Goal: Information Seeking & Learning: Learn about a topic

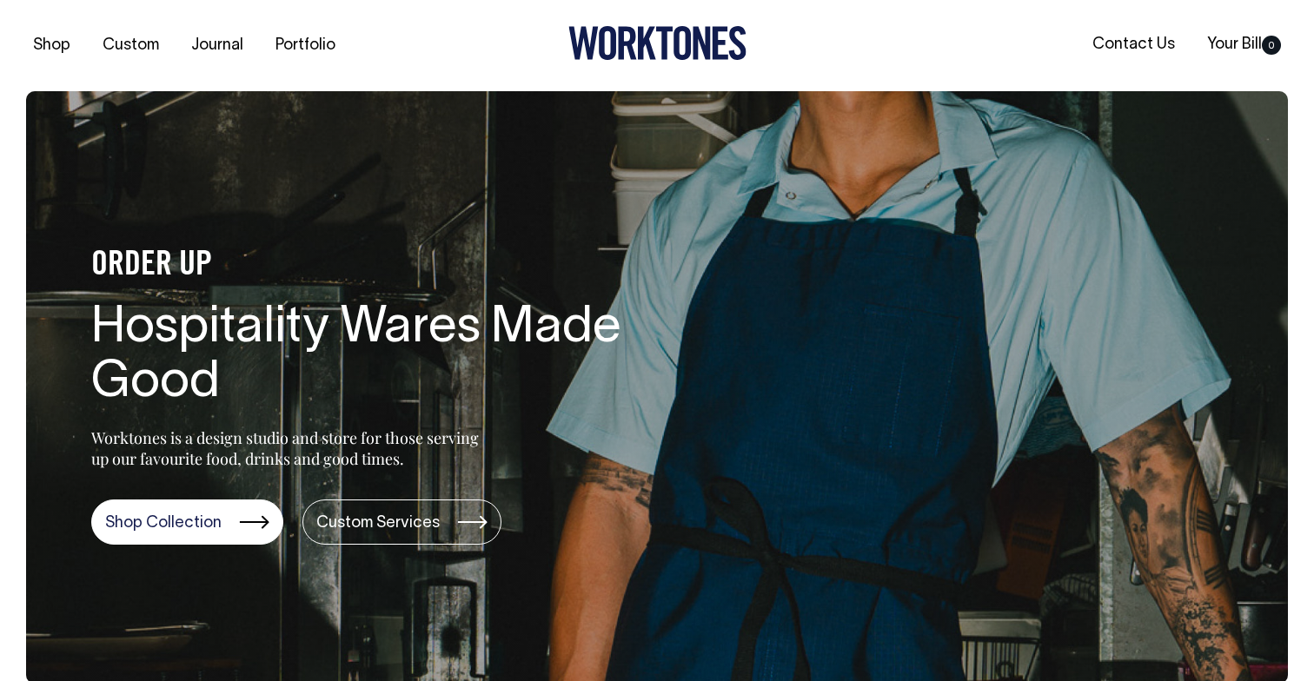
click at [304, 33] on link "Portfolio" at bounding box center [306, 45] width 74 height 29
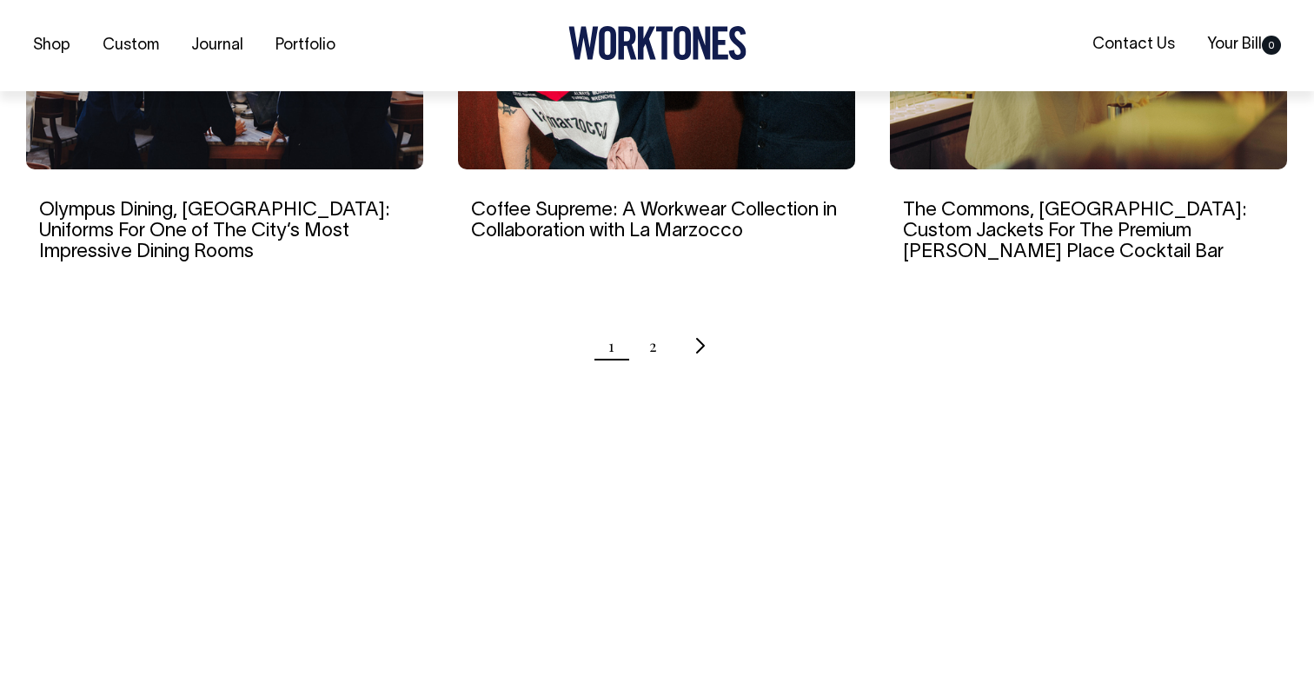
scroll to position [1897, 0]
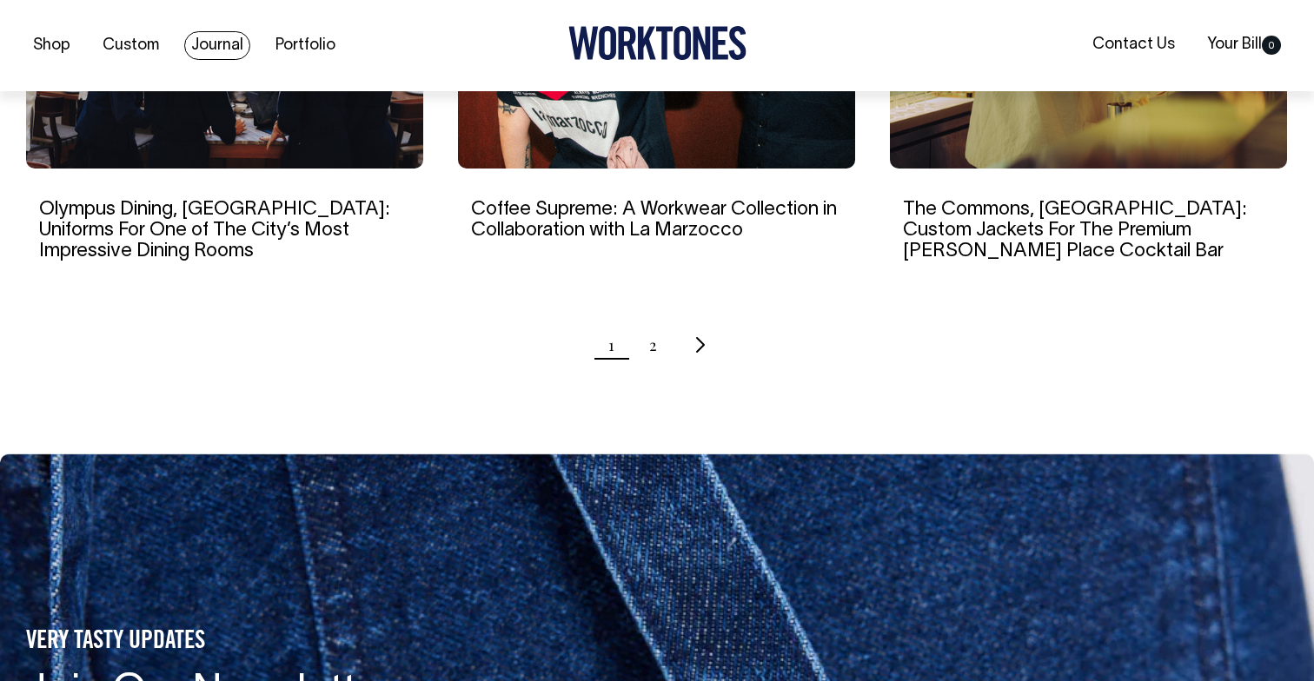
click at [224, 37] on link "Journal" at bounding box center [217, 45] width 66 height 29
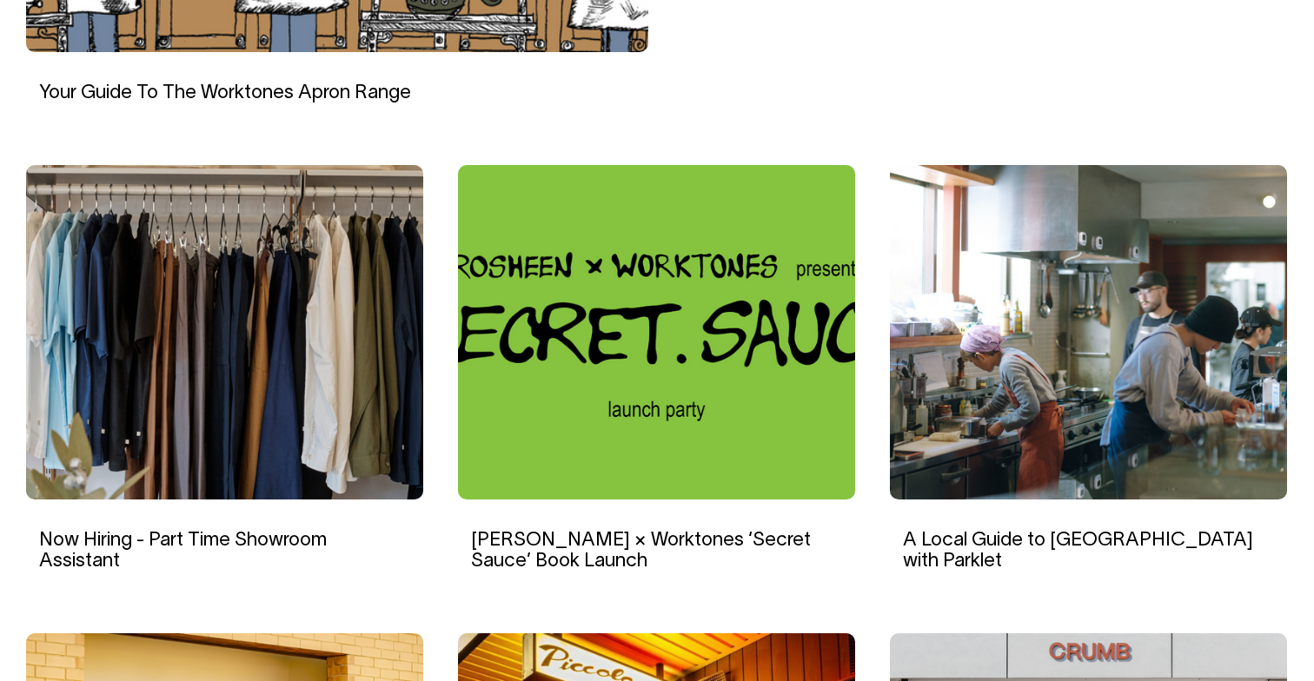
scroll to position [1054, 0]
click at [355, 369] on img at bounding box center [224, 332] width 397 height 335
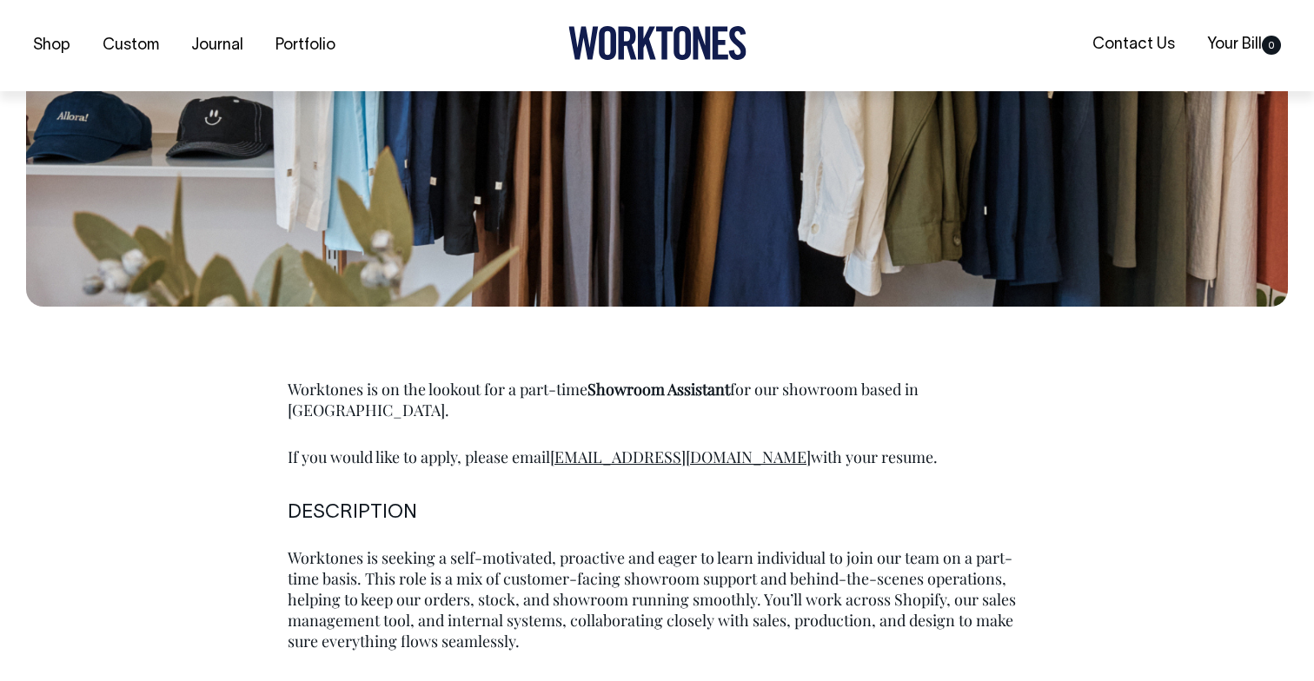
scroll to position [651, 0]
click at [609, 446] on link "[EMAIL_ADDRESS][DOMAIN_NAME]" at bounding box center [680, 456] width 261 height 21
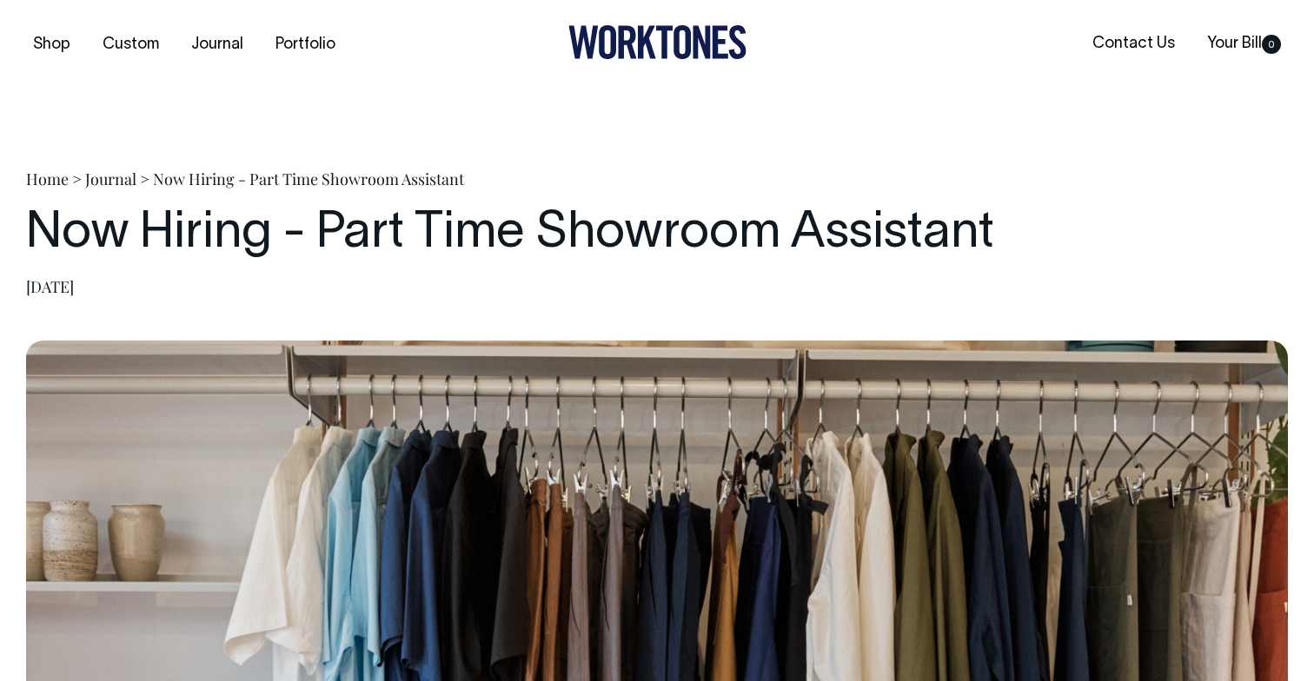
scroll to position [0, 0]
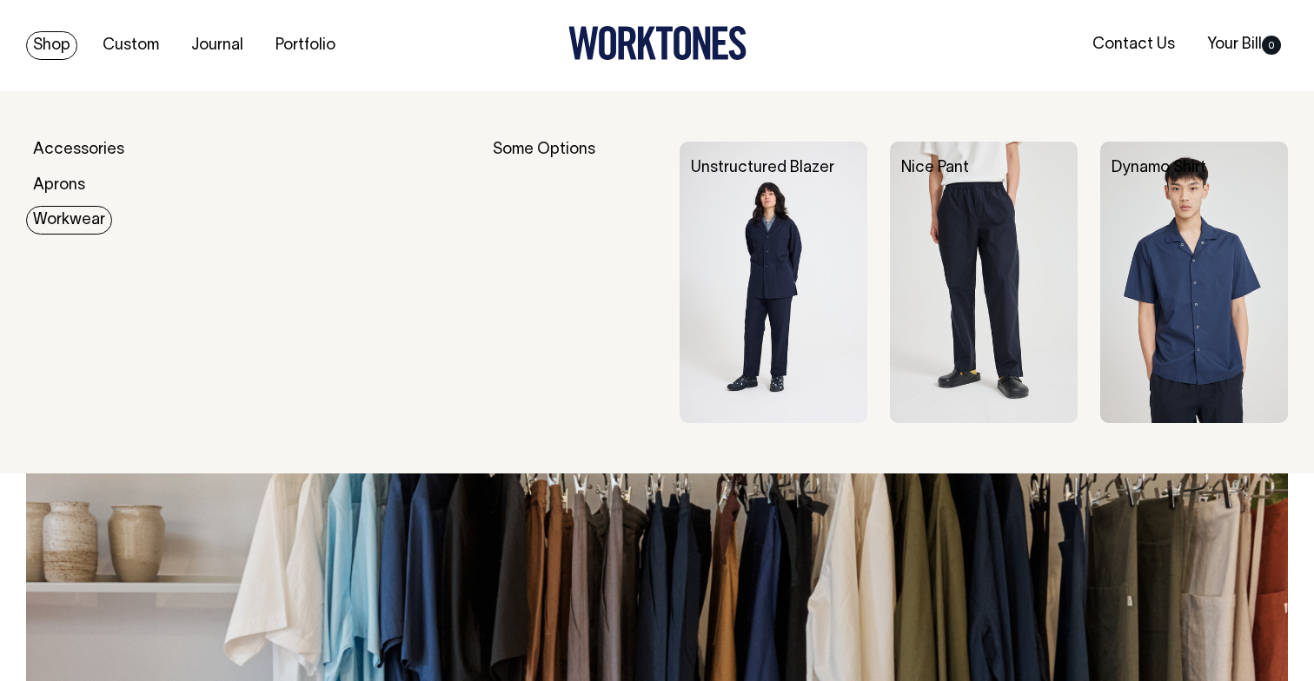
click at [87, 216] on link "Workwear" at bounding box center [69, 220] width 86 height 29
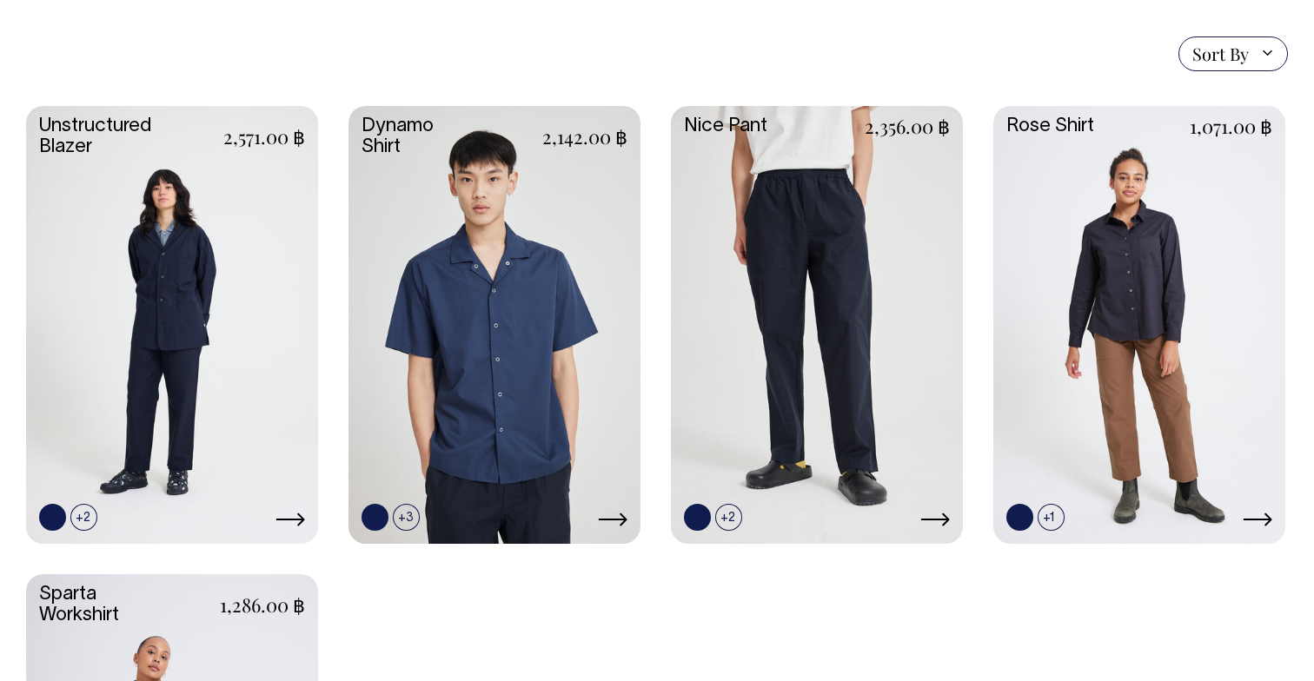
scroll to position [475, 0]
click at [248, 328] on link at bounding box center [172, 324] width 292 height 435
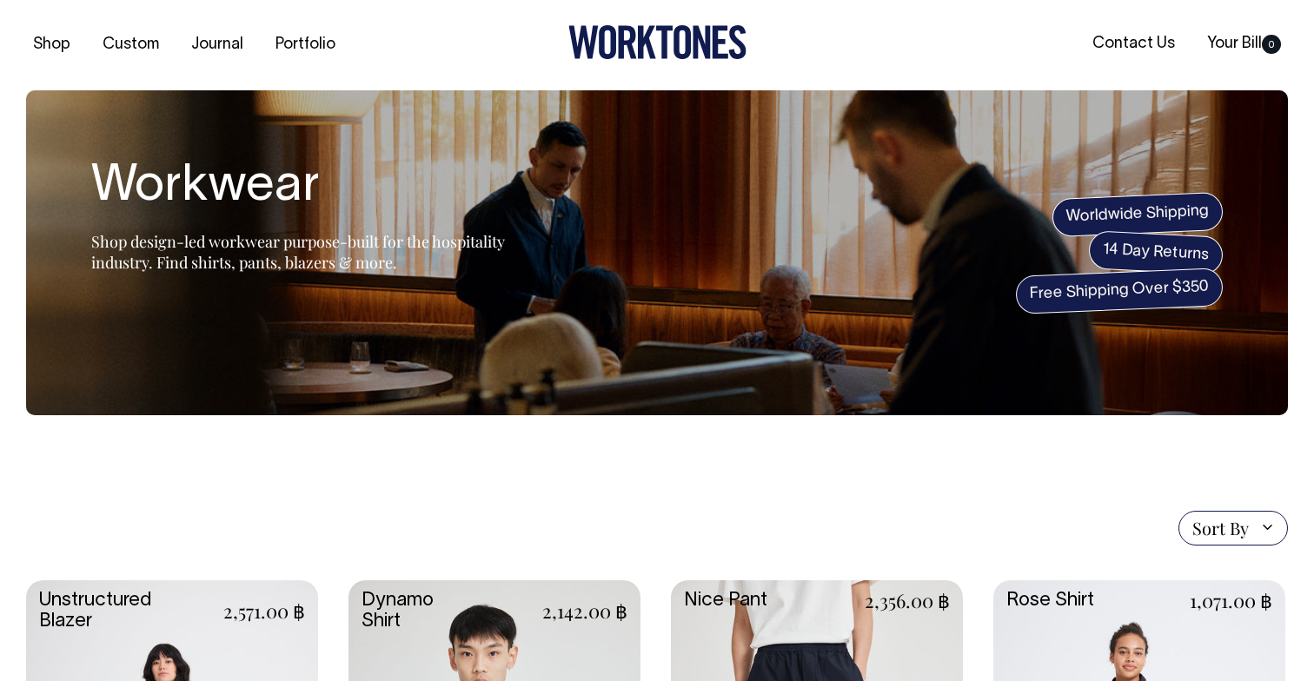
scroll to position [0, 0]
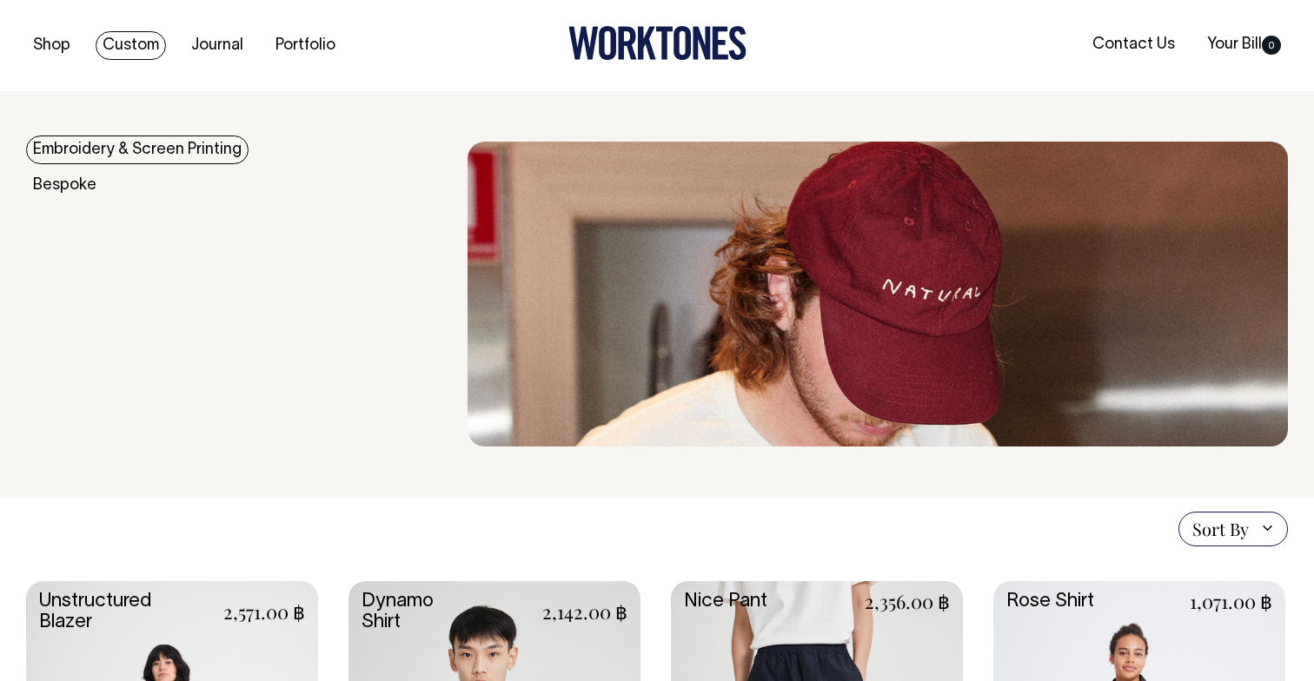
click at [146, 43] on link "Custom" at bounding box center [131, 45] width 70 height 29
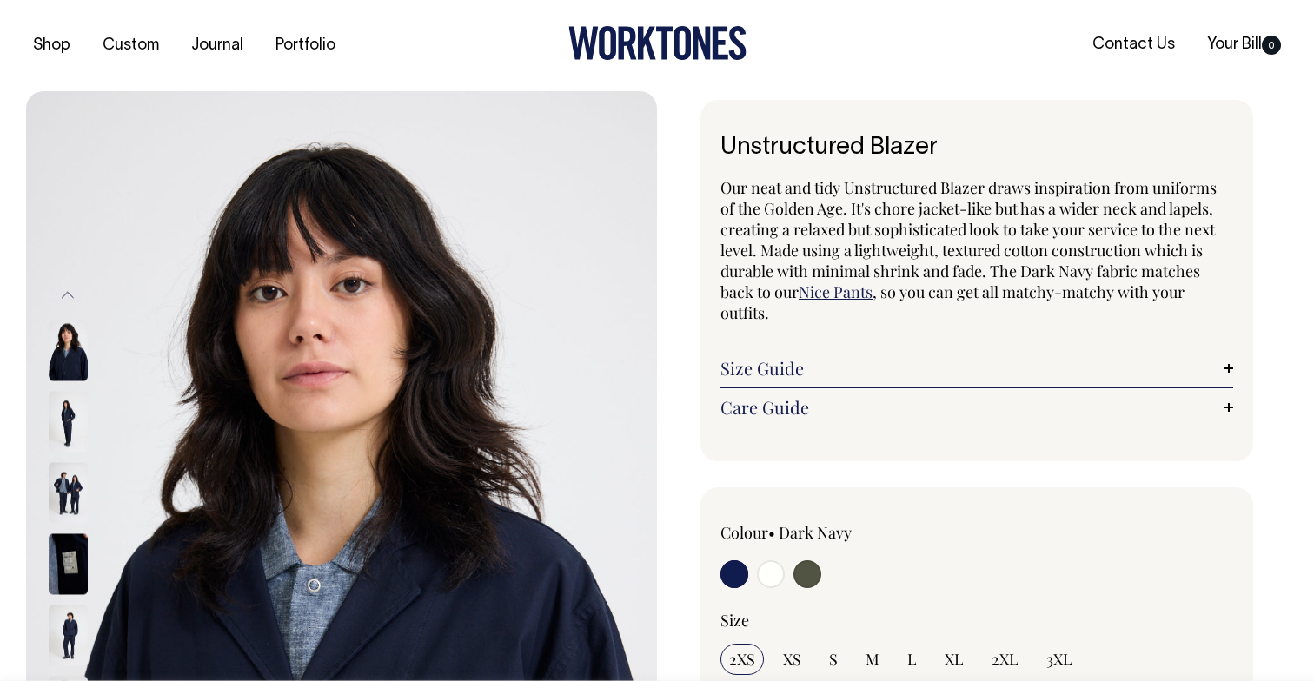
click at [63, 502] on img at bounding box center [68, 492] width 39 height 61
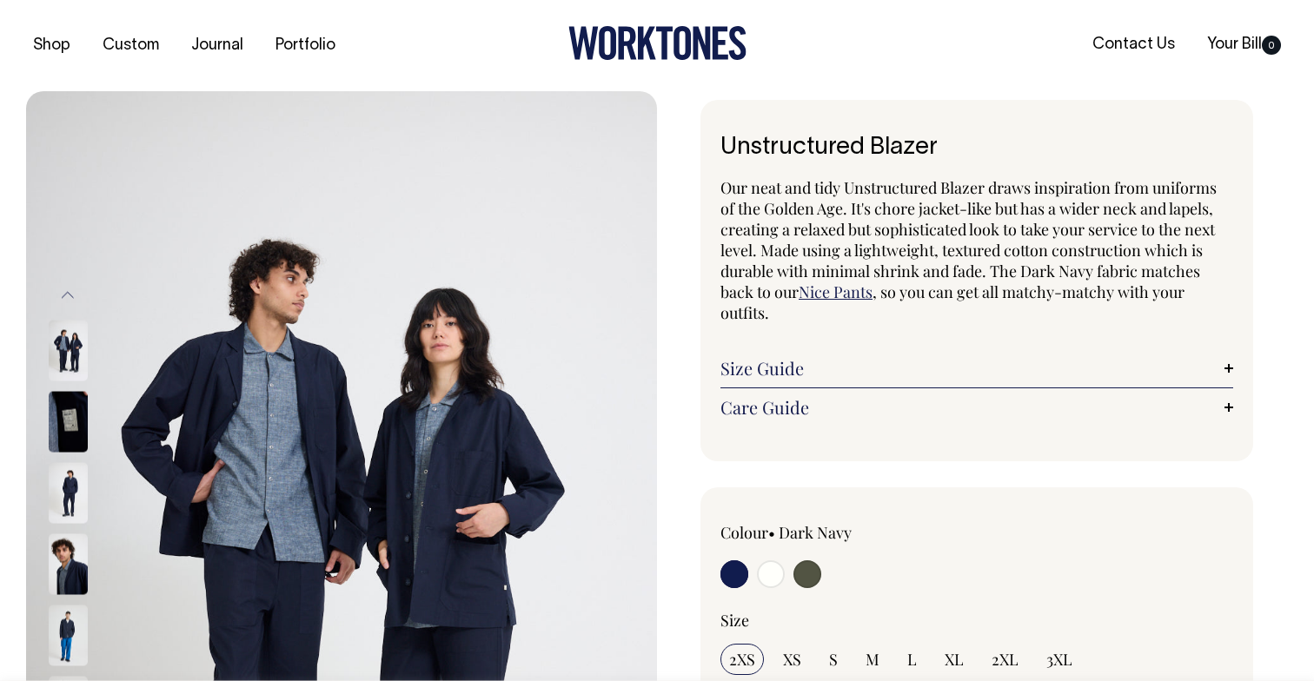
click at [57, 572] on img at bounding box center [68, 564] width 39 height 61
